Goal: Share content

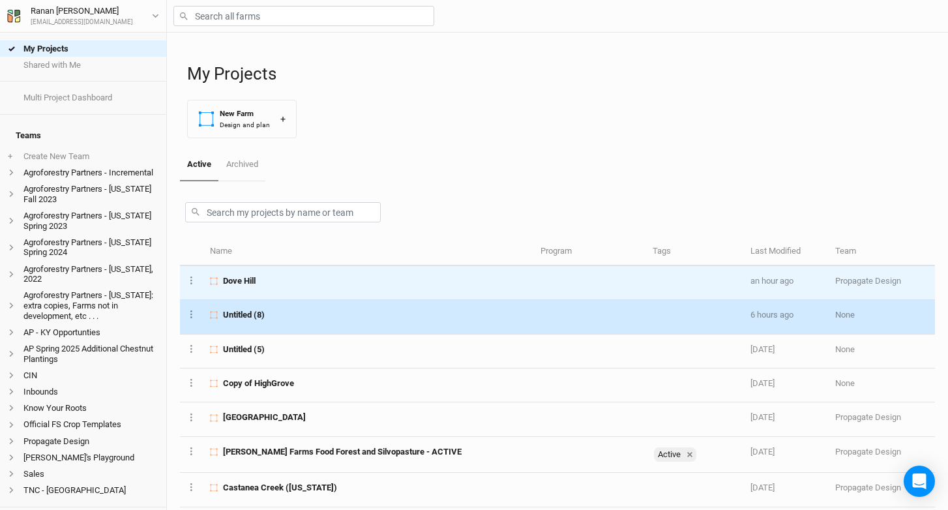
click at [279, 278] on div "Dove Hill" at bounding box center [368, 281] width 316 height 12
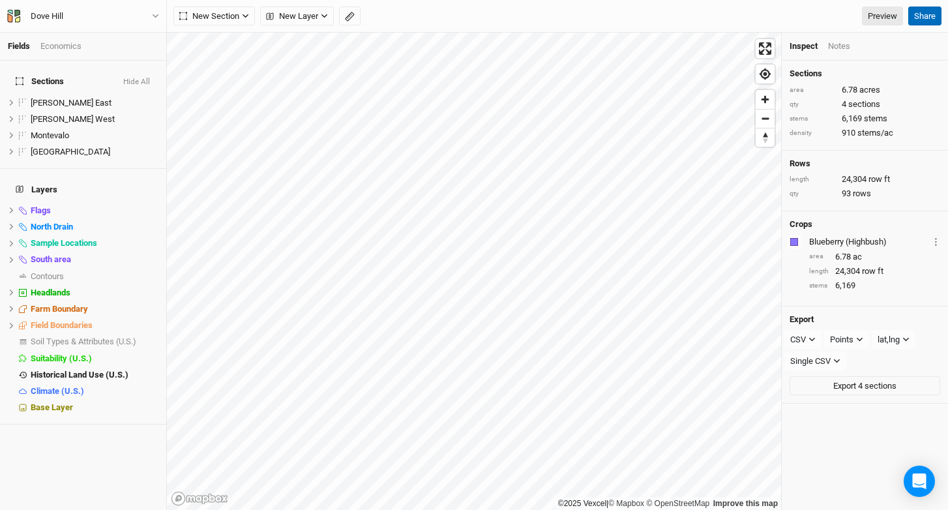
click at [928, 14] on button "Share" at bounding box center [924, 17] width 33 height 20
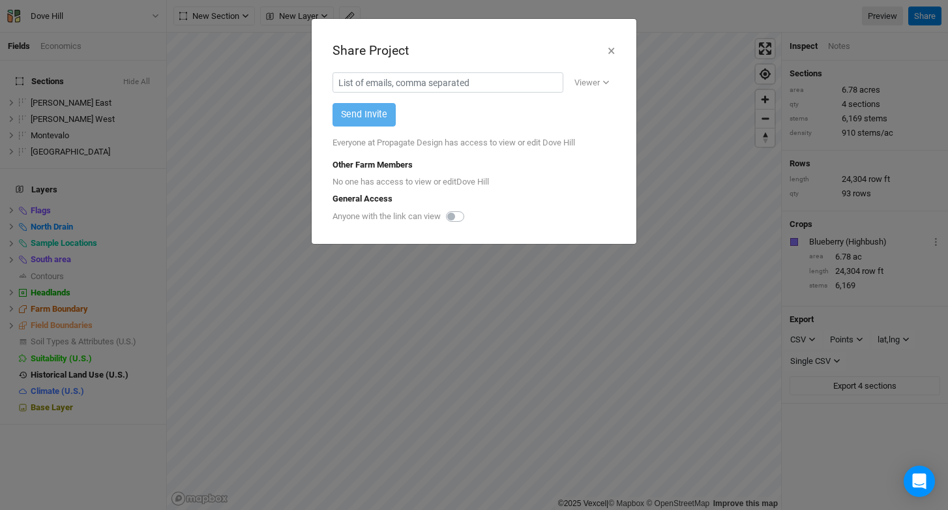
click at [470, 209] on label at bounding box center [470, 209] width 0 height 0
click at [455, 213] on input "checkbox" at bounding box center [451, 215] width 10 height 13
checkbox input "true"
click at [609, 48] on button "×" at bounding box center [611, 51] width 8 height 22
